Goal: Information Seeking & Learning: Learn about a topic

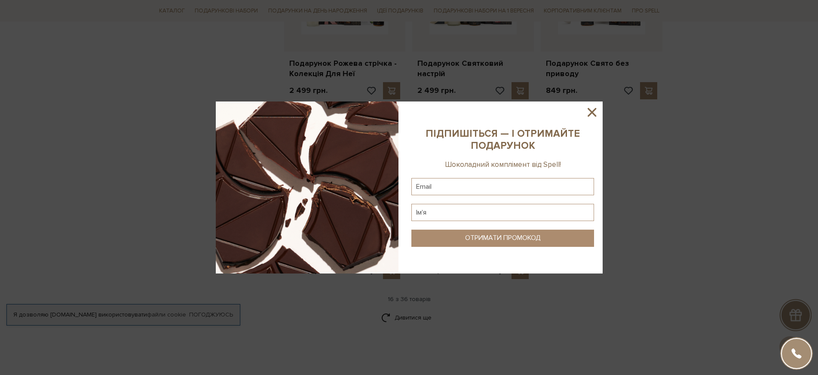
scroll to position [1050, 0]
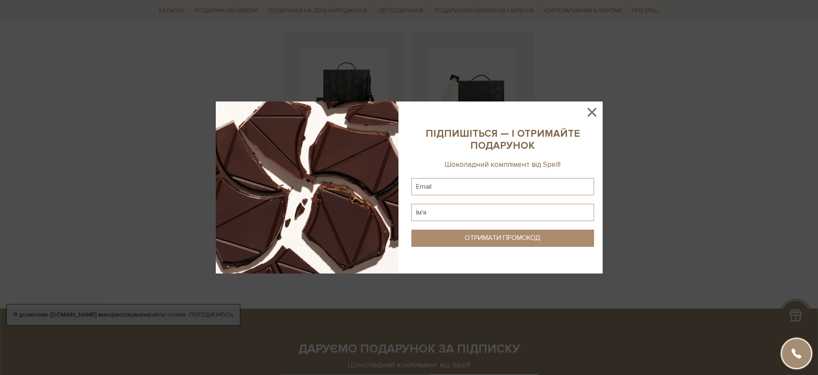
click at [591, 113] on icon at bounding box center [592, 112] width 9 height 9
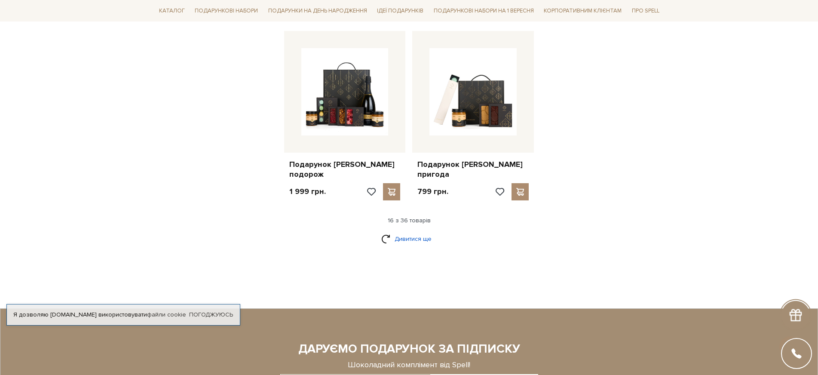
click at [395, 231] on link "Дивитися ще" at bounding box center [409, 238] width 56 height 15
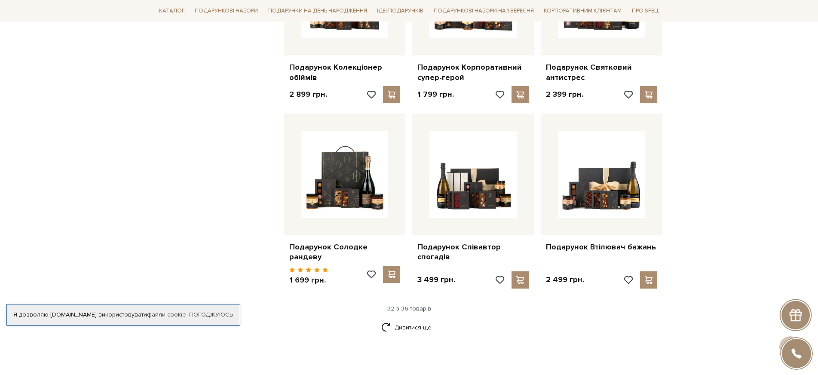
scroll to position [1885, 0]
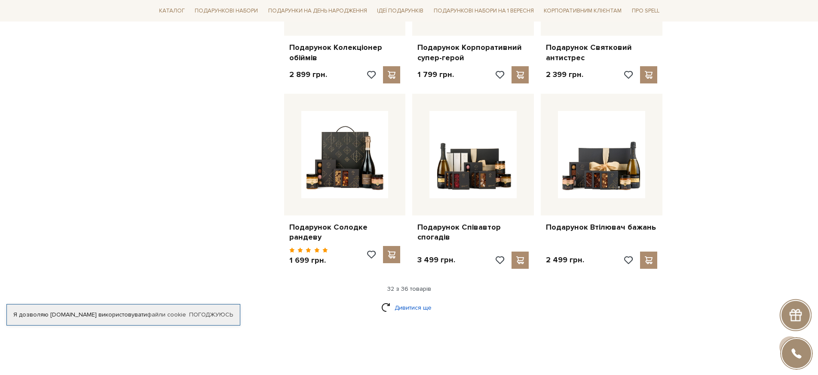
click at [420, 300] on link "Дивитися ще" at bounding box center [409, 307] width 56 height 15
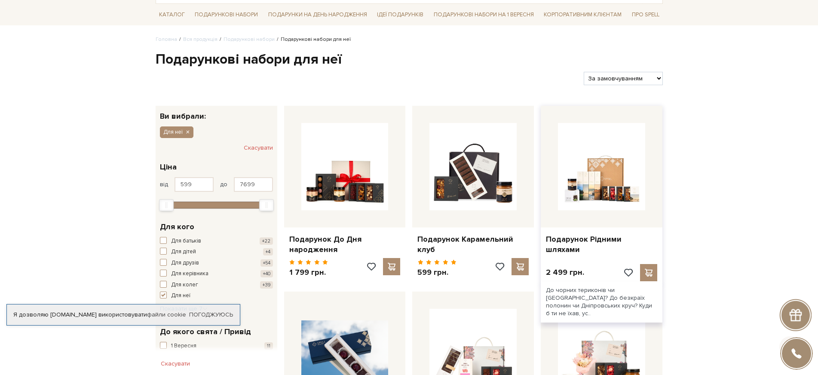
scroll to position [74, 0]
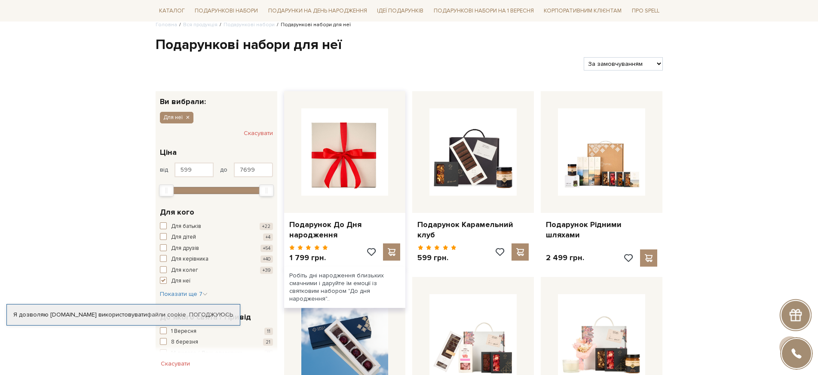
click at [365, 157] on img at bounding box center [344, 151] width 87 height 87
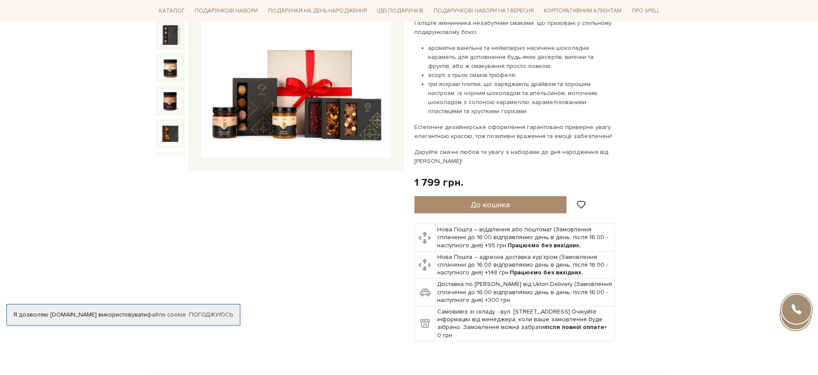
scroll to position [153, 0]
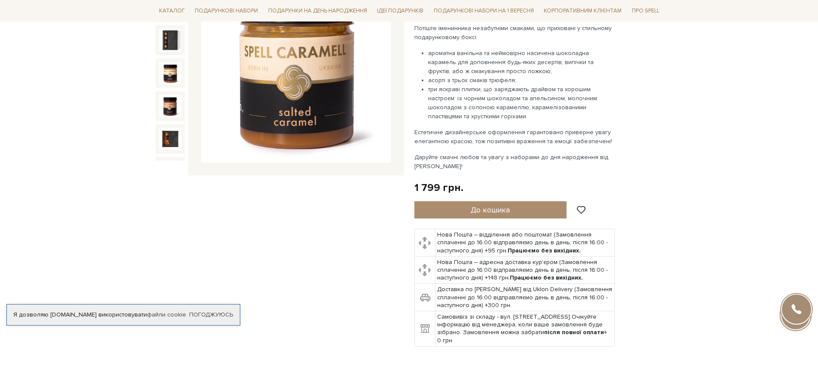
click at [169, 64] on img at bounding box center [170, 73] width 22 height 22
